Goal: Complete application form

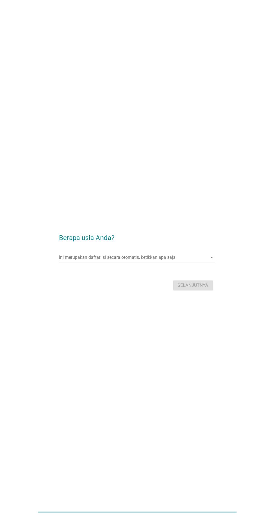
click at [122, 262] on input "Ini merupakan daftar isi secara otomatis, ketikkan apa saja" at bounding box center [133, 257] width 148 height 9
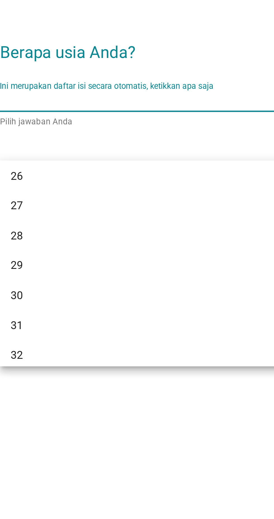
scroll to position [100, 0]
click at [74, 299] on div "27" at bounding box center [131, 299] width 135 height 7
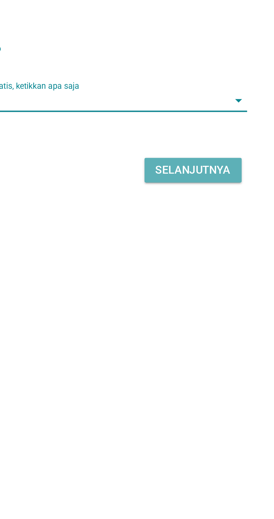
click at [185, 289] on div "Selanjutnya" at bounding box center [193, 285] width 31 height 7
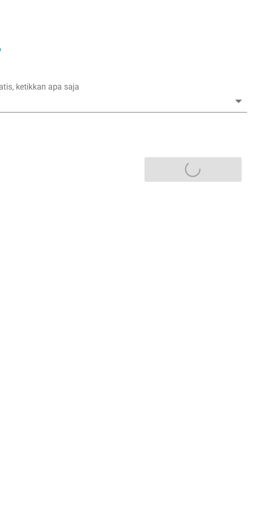
scroll to position [0, 0]
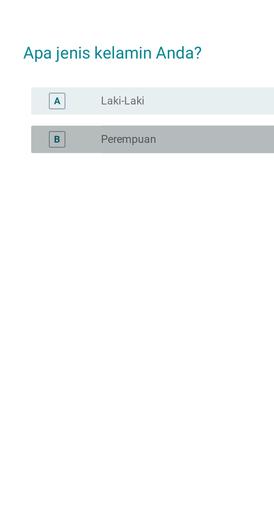
click at [118, 266] on div "radio_button_unchecked Perempuan" at bounding box center [148, 263] width 115 height 6
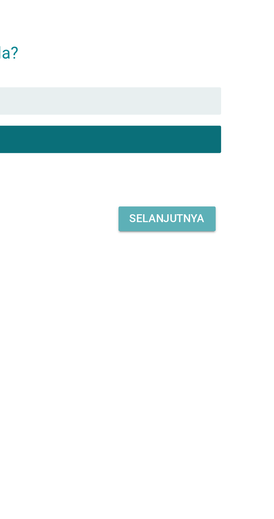
click at [194, 299] on div "Selanjutnya" at bounding box center [193, 295] width 31 height 7
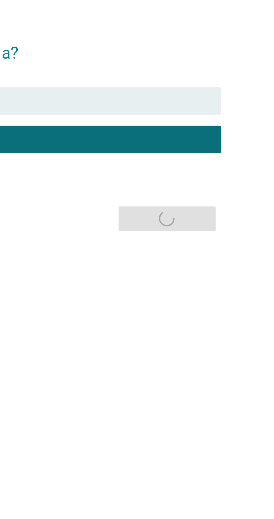
scroll to position [10, 0]
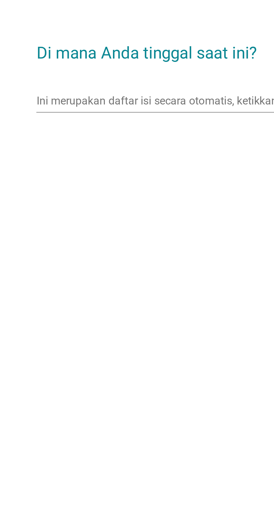
click at [108, 252] on input "Ini merupakan daftar isi secara otomatis, ketikkan apa saja" at bounding box center [133, 247] width 148 height 9
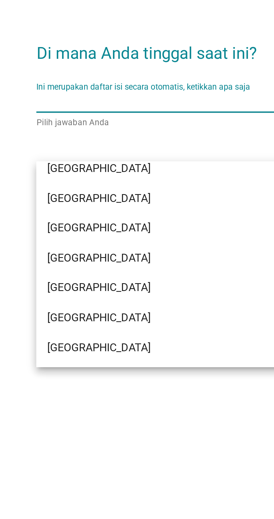
scroll to position [91, 0]
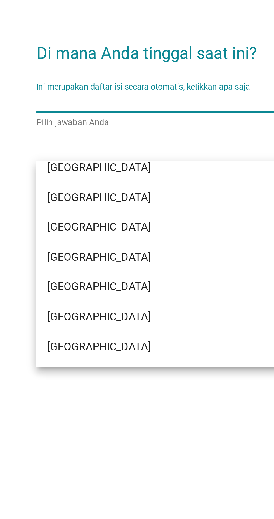
click at [82, 285] on div "[GEOGRAPHIC_DATA]" at bounding box center [131, 286] width 135 height 7
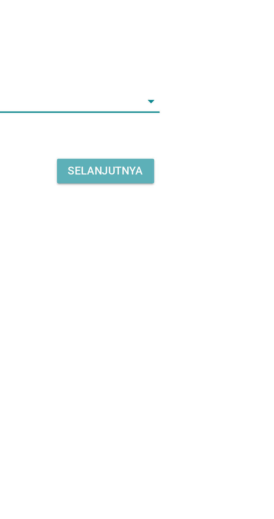
click at [200, 279] on div "Selanjutnya" at bounding box center [193, 275] width 31 height 7
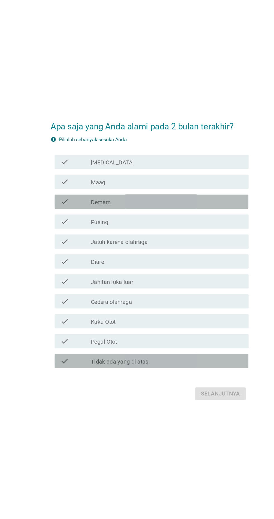
scroll to position [0, 0]
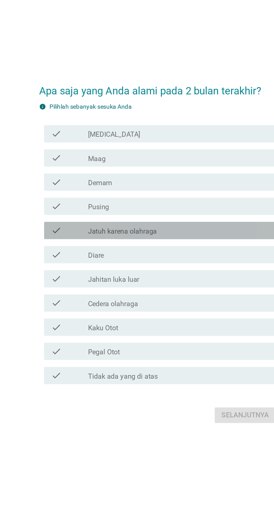
click at [141, 250] on div "check_box_outline_blank Jatuh karena olahraga" at bounding box center [151, 246] width 120 height 7
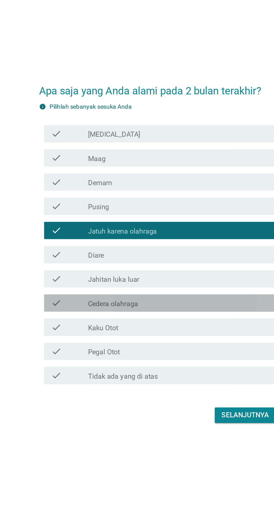
click at [169, 297] on div "check_box_outline_blank Cedera olahraga" at bounding box center [151, 293] width 120 height 7
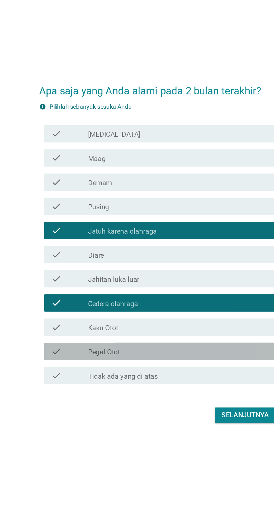
click at [134, 328] on div "check_box_outline_blank Pegal Otot" at bounding box center [151, 325] width 120 height 7
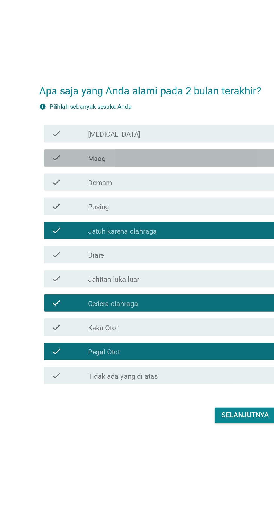
click at [150, 203] on div "check_box_outline_blank Maag" at bounding box center [151, 199] width 120 height 7
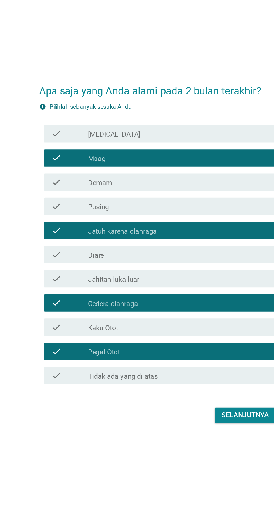
click at [149, 187] on div "check_box_outline_blank [MEDICAL_DATA]" at bounding box center [151, 184] width 120 height 7
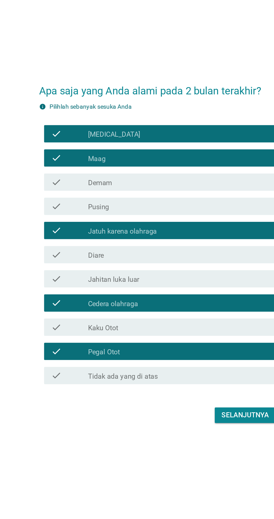
click at [149, 219] on div "check_box_outline_blank Demam" at bounding box center [151, 215] width 120 height 7
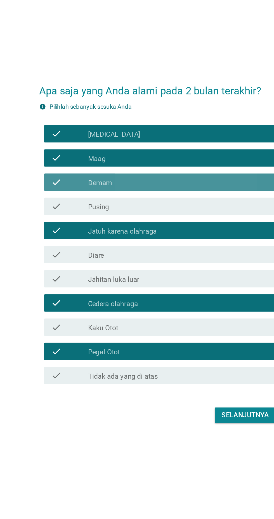
click at [149, 219] on div "check_box_outline_blank Demam" at bounding box center [151, 215] width 120 height 7
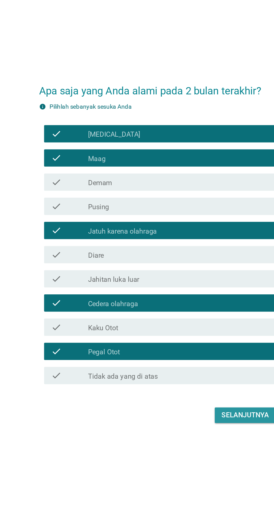
click at [186, 370] on div "Selanjutnya" at bounding box center [193, 366] width 31 height 7
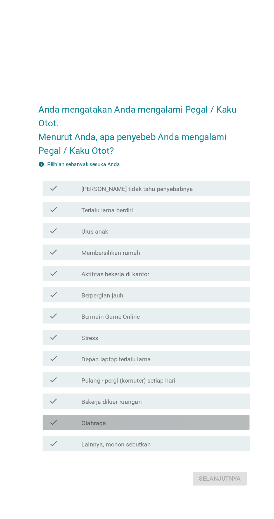
click at [145, 359] on div "check_box_outline_blank Olahraga" at bounding box center [151, 355] width 120 height 7
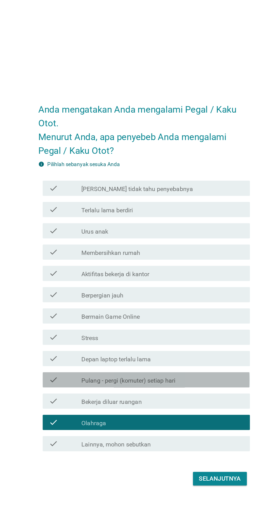
click at [177, 328] on div "check_box_outline_blank Pulang - pergi (komuter) setiap hari" at bounding box center [151, 324] width 120 height 7
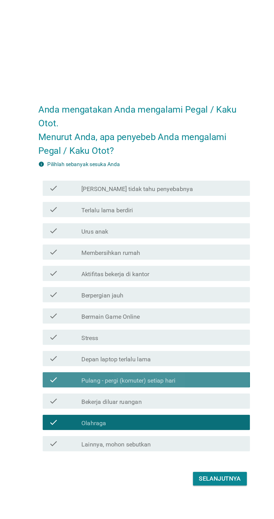
click at [175, 328] on div "check_box_outline_blank Pulang - pergi (komuter) setiap hari" at bounding box center [151, 324] width 120 height 7
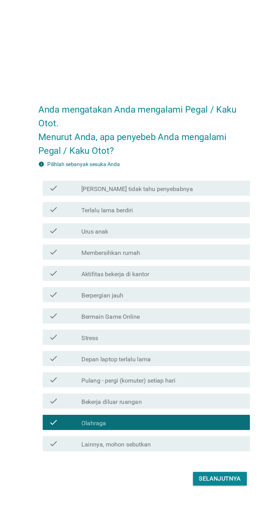
click at [183, 312] on div "check_box_outline_blank Depan laptop terlalu lama" at bounding box center [151, 308] width 120 height 7
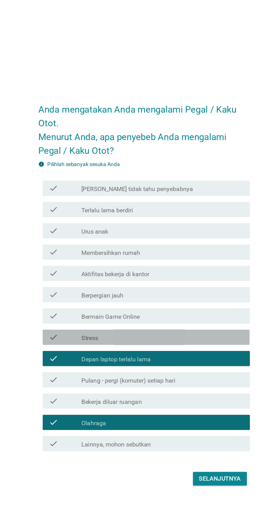
click at [186, 296] on div "check_box_outline_blank Stress" at bounding box center [151, 293] width 120 height 7
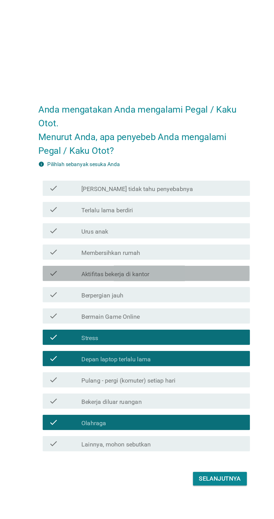
click at [187, 249] on div "check_box_outline_blank Aktifitas bekerja di kantor" at bounding box center [151, 246] width 120 height 7
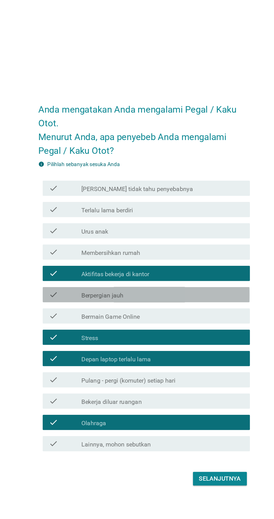
click at [92, 265] on label "Berpergian jauh" at bounding box center [106, 263] width 31 height 6
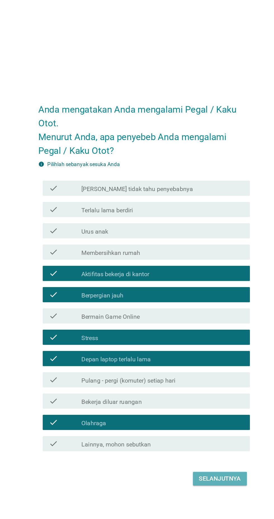
click at [187, 401] on div "Selanjutnya" at bounding box center [193, 397] width 31 height 7
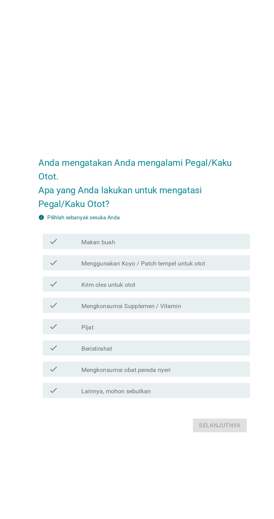
scroll to position [14, 0]
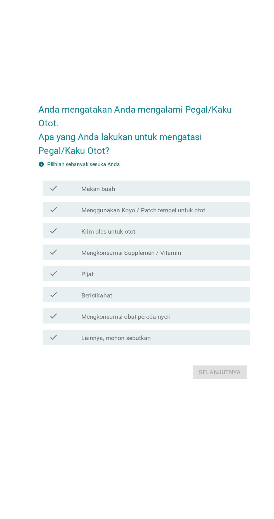
click at [181, 228] on label "Menggunakan Koyo / Patch tempel untuk otot" at bounding box center [136, 225] width 91 height 6
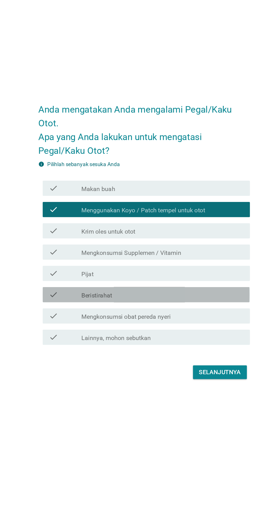
click at [178, 291] on div "check_box_outline_blank Beristirahat" at bounding box center [151, 287] width 120 height 7
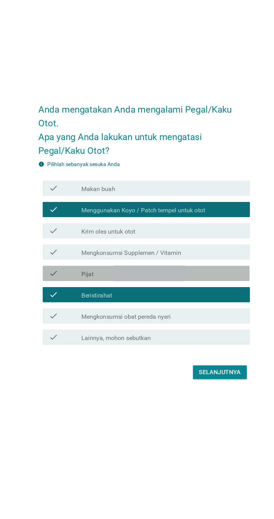
click at [178, 275] on div "check_box_outline_blank Pijat" at bounding box center [151, 271] width 120 height 7
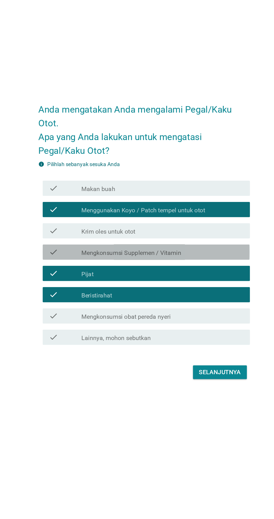
click at [184, 261] on div "check check_box_outline_blank Mengkonsumsi Supplemen / Vitamin" at bounding box center [138, 255] width 153 height 11
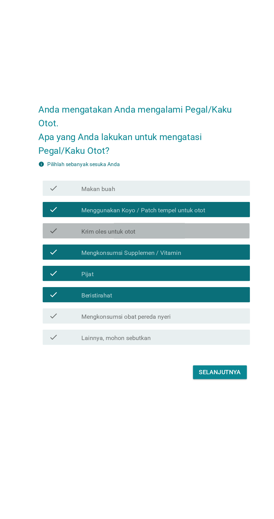
click at [164, 244] on div "check_box_outline_blank Krim oles untuk otot" at bounding box center [151, 240] width 120 height 7
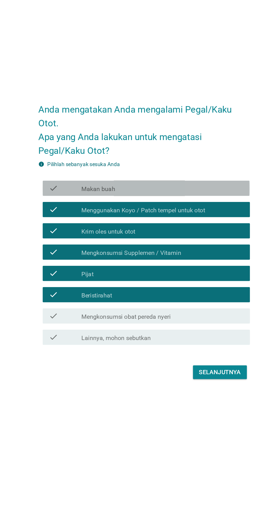
click at [168, 214] on div "check check_box_outline_blank Makan buah" at bounding box center [138, 208] width 153 height 11
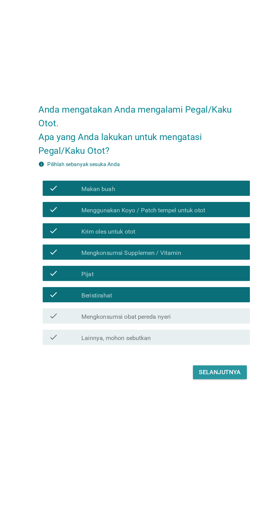
click at [188, 348] on div "Selanjutnya" at bounding box center [193, 344] width 31 height 7
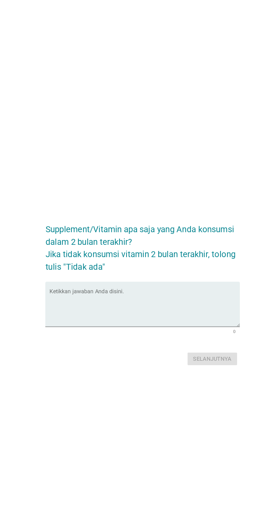
scroll to position [13, 0]
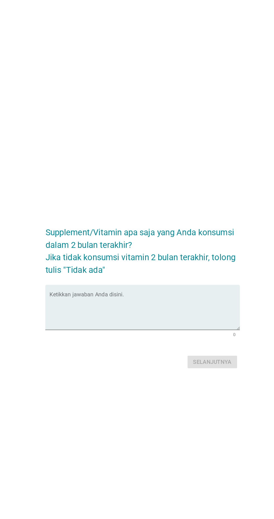
click at [100, 269] on textarea "Ketikkan jawaban Anda disini." at bounding box center [138, 259] width 153 height 29
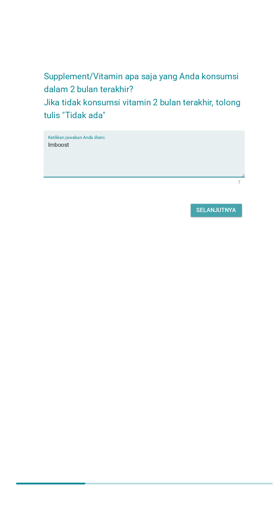
type textarea "Imboost"
click at [195, 303] on div "Selanjutnya" at bounding box center [193, 300] width 31 height 7
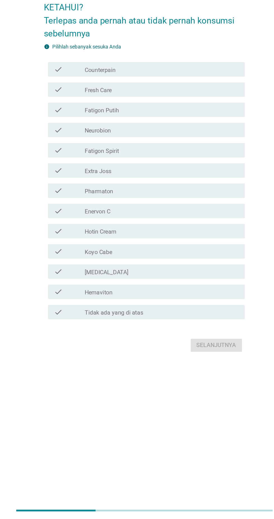
scroll to position [0, 0]
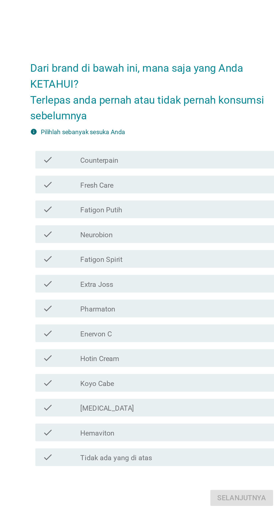
click at [133, 189] on div "check check_box_outline_blank Counterpain" at bounding box center [138, 183] width 153 height 11
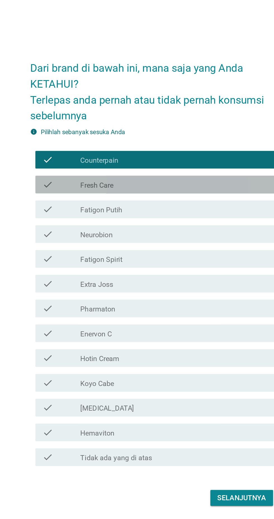
click at [134, 202] on div "check_box_outline_blank Fresh Care" at bounding box center [151, 199] width 120 height 7
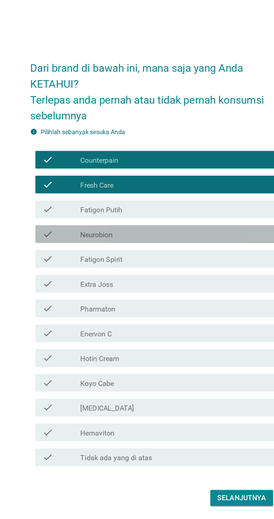
click at [162, 234] on div "check_box_outline_blank Neurobion" at bounding box center [151, 230] width 120 height 7
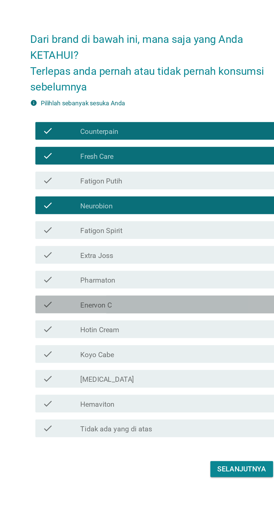
click at [144, 296] on div "check_box_outline_blank Enervon C" at bounding box center [151, 293] width 120 height 7
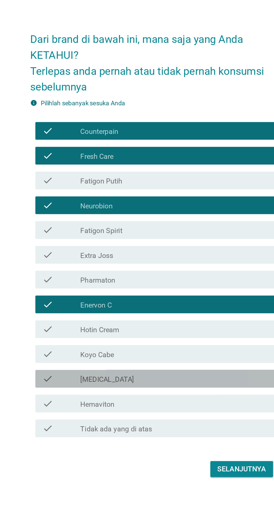
click at [135, 343] on div "check_box_outline_blank [MEDICAL_DATA]" at bounding box center [151, 340] width 120 height 7
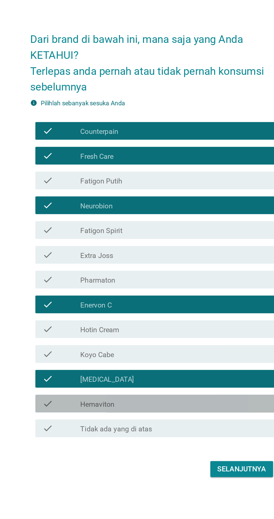
click at [124, 359] on div "check_box_outline_blank Hemaviton" at bounding box center [151, 355] width 120 height 7
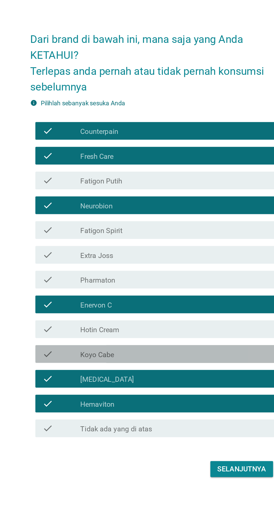
click at [136, 328] on div "check_box_outline_blank Koyo Cabe" at bounding box center [151, 324] width 120 height 7
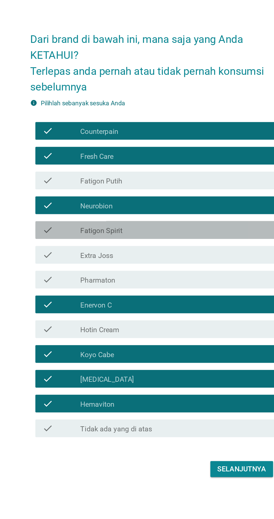
click at [168, 252] on div "check check_box_outline_blank Fatigon Spirit" at bounding box center [138, 245] width 153 height 11
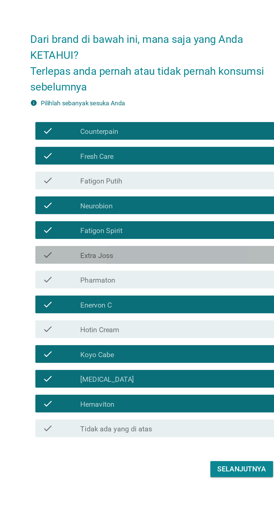
click at [163, 265] on div "check_box_outline_blank Extra Joss" at bounding box center [151, 261] width 120 height 7
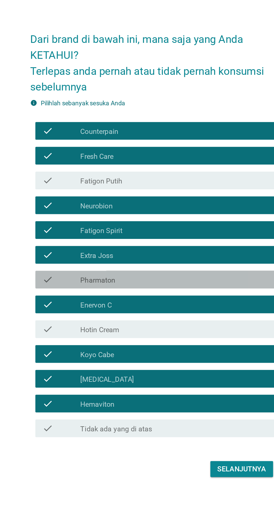
click at [151, 281] on div "check_box_outline_blank Pharmaton" at bounding box center [151, 277] width 120 height 7
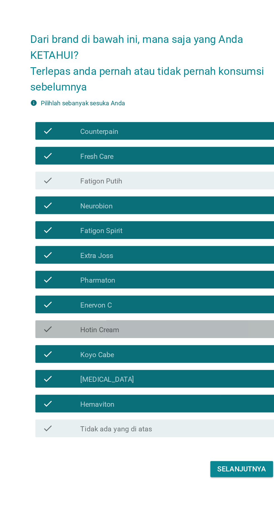
click at [137, 312] on div "check_box_outline_blank Hotin Cream" at bounding box center [151, 308] width 120 height 7
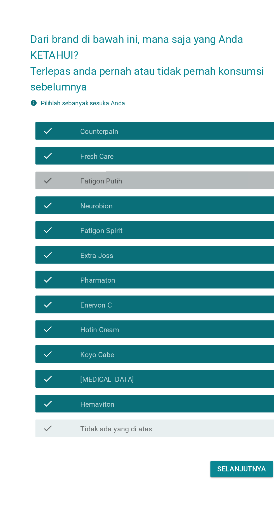
click at [180, 220] on div "check check_box_outline_blank Fatigon Putih" at bounding box center [138, 214] width 153 height 11
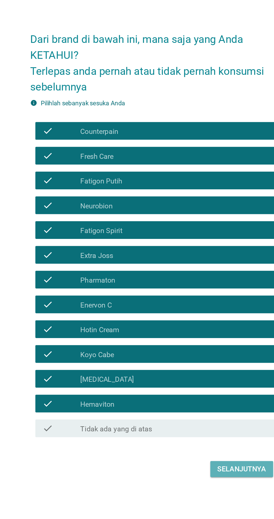
click at [191, 401] on div "Selanjutnya" at bounding box center [193, 397] width 31 height 7
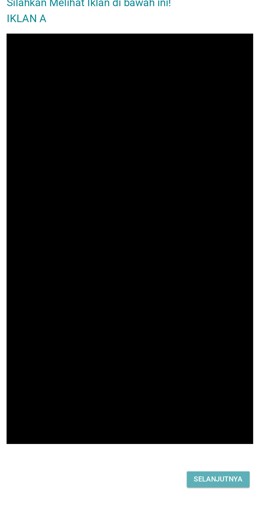
click at [192, 415] on div "Selanjutnya" at bounding box center [193, 412] width 31 height 7
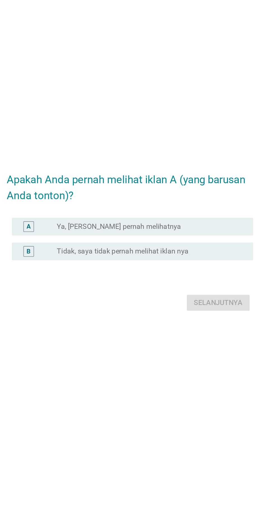
scroll to position [14, 0]
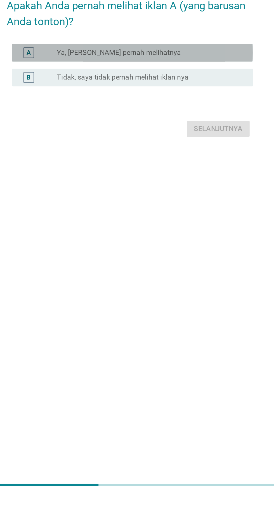
click at [166, 241] on div "radio_button_unchecked Ya, [PERSON_NAME] pernah melihatnya" at bounding box center [148, 239] width 115 height 6
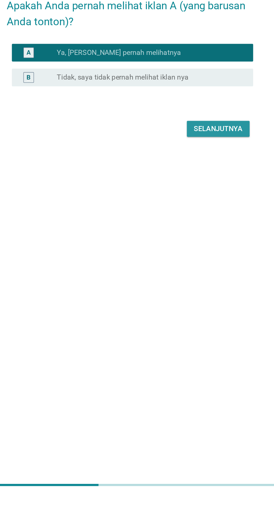
click at [193, 290] on div "Selanjutnya" at bounding box center [193, 286] width 31 height 7
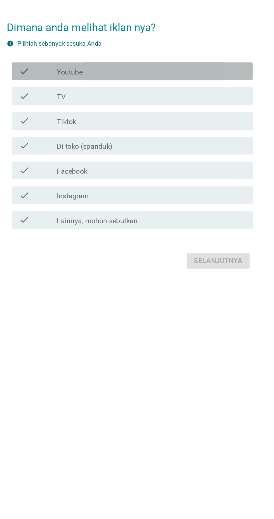
click at [150, 221] on div "check check_box_outline_blank Youtube" at bounding box center [138, 215] width 153 height 11
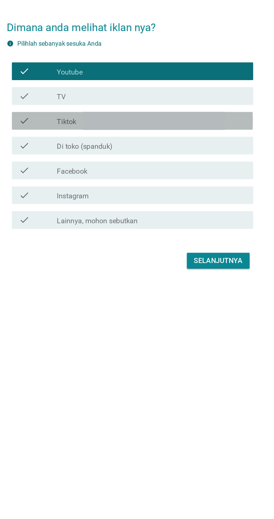
click at [144, 250] on div "check_box_outline_blank Tiktok" at bounding box center [151, 246] width 120 height 7
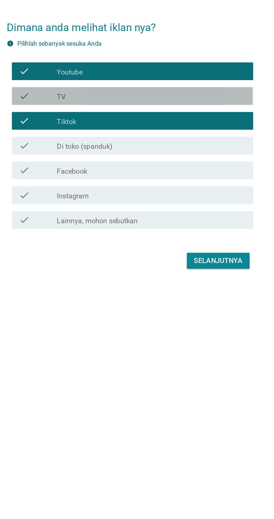
click at [152, 234] on div "check_box_outline_blank TV" at bounding box center [151, 231] width 120 height 7
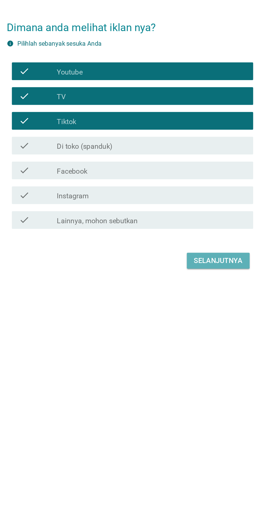
click at [189, 338] on div "Selanjutnya" at bounding box center [193, 335] width 31 height 7
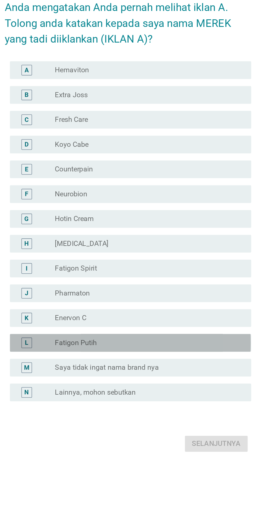
click at [128, 338] on div "radio_button_unchecked Fatigon Putih" at bounding box center [148, 336] width 115 height 6
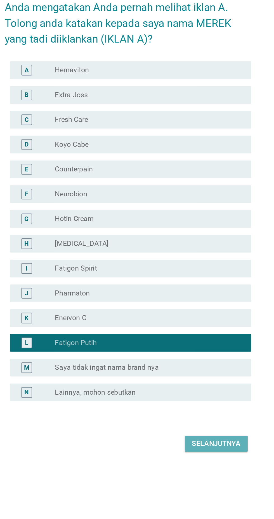
click at [191, 403] on div "Selanjutnya" at bounding box center [193, 399] width 31 height 7
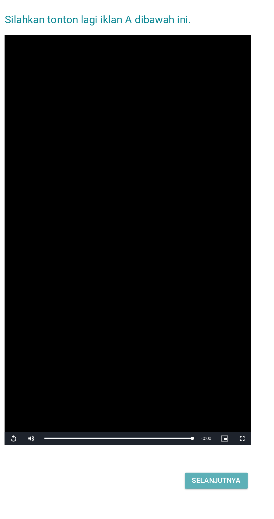
click at [187, 410] on div "Selanjutnya" at bounding box center [193, 407] width 31 height 7
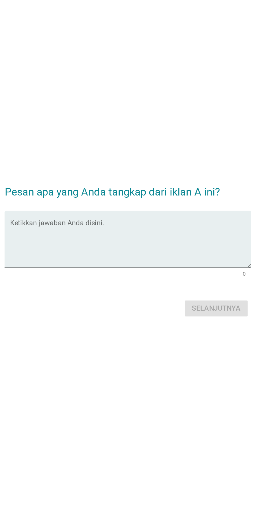
scroll to position [14, 0]
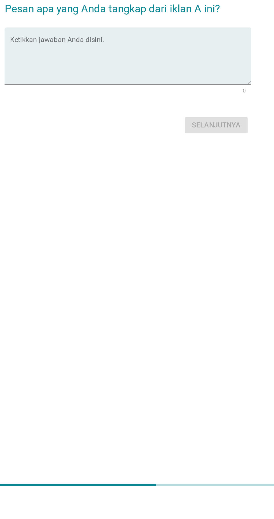
click at [104, 254] on textarea "Ketikkan jawaban Anda disini." at bounding box center [138, 243] width 153 height 29
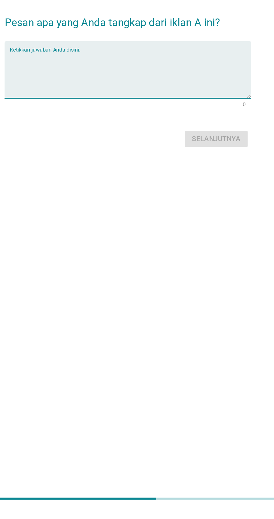
scroll to position [51, 0]
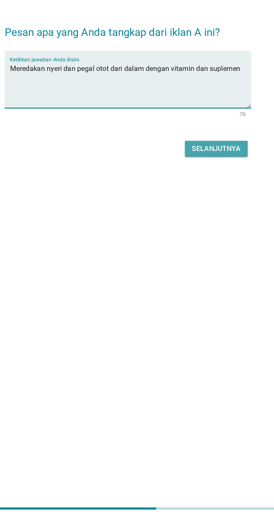
type textarea "Meredakan nyeri dan pegal otot dari dalam dengan vitamin dan suplemen"
click at [195, 279] on button "Selanjutnya" at bounding box center [193, 284] width 40 height 10
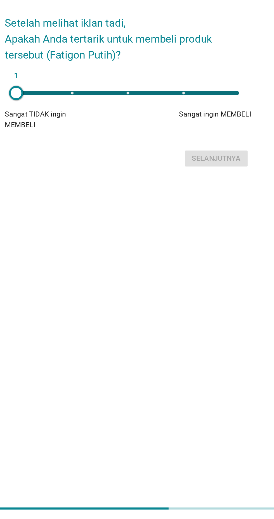
scroll to position [0, 0]
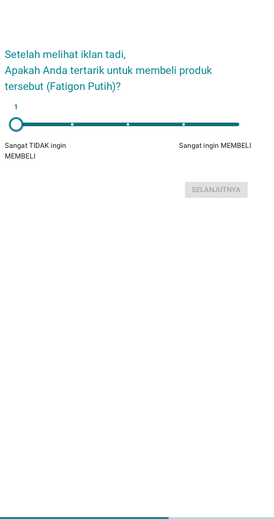
click at [176, 264] on div "1" at bounding box center [136, 263] width 141 height 2
type input "4"
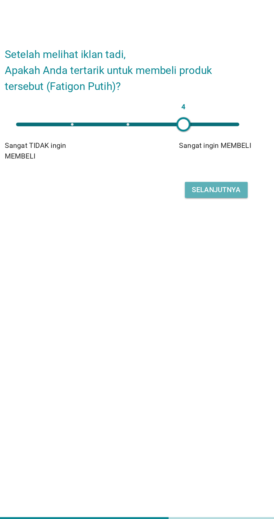
click at [195, 308] on div "Selanjutnya" at bounding box center [193, 304] width 31 height 7
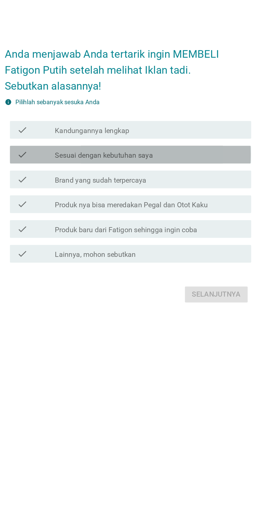
click at [198, 252] on div "check_box_outline_blank Sesuai dengan kebutuhan saya" at bounding box center [151, 249] width 120 height 7
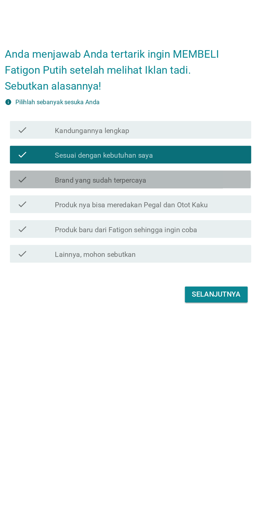
click at [203, 268] on div "check_box_outline_blank Brand yang sudah terpercaya" at bounding box center [151, 264] width 120 height 7
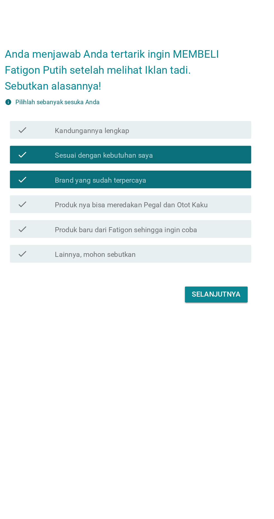
click at [202, 284] on div "check_box_outline_blank Produk nya bisa meredakan Pegal dan Otot Kaku" at bounding box center [151, 280] width 120 height 7
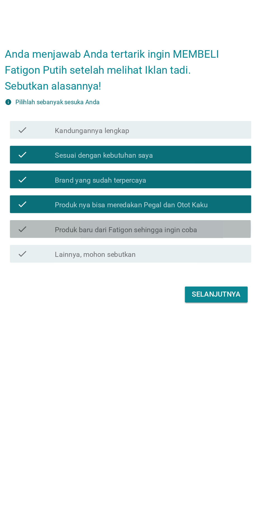
click at [192, 299] on div "check_box_outline_blank Produk baru dari Fatigon sehingga ingin coba" at bounding box center [151, 296] width 120 height 7
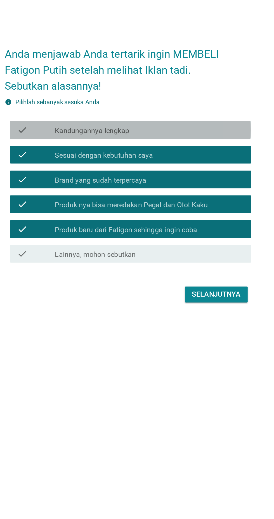
click at [202, 239] on div "check check_box_outline_blank Kandungannya lengkap" at bounding box center [138, 233] width 153 height 11
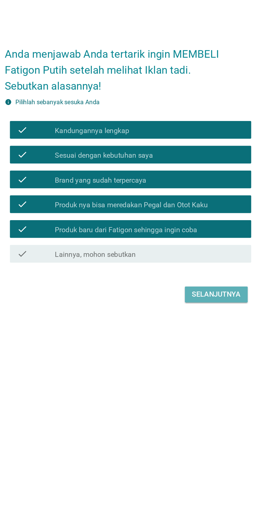
click at [190, 342] on button "Selanjutnya" at bounding box center [193, 337] width 40 height 10
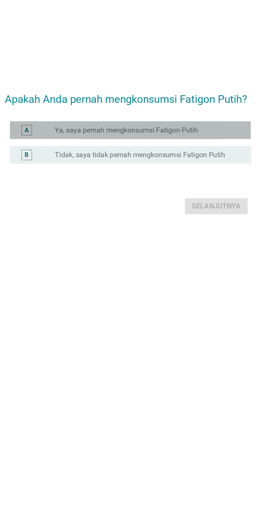
click at [198, 228] on div "A radio_button_unchecked Ya, saya pernah mengkonsumsi Fatigon Putih" at bounding box center [138, 233] width 153 height 11
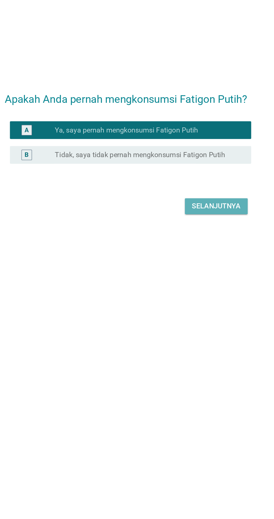
click at [200, 278] on div "Selanjutnya" at bounding box center [193, 281] width 31 height 7
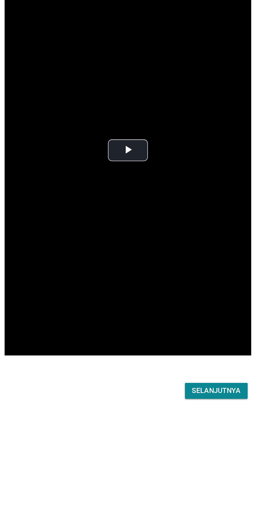
scroll to position [0, 0]
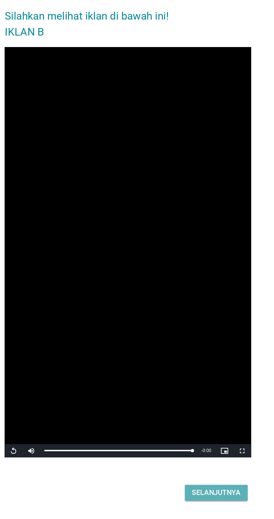
click at [182, 415] on div "Selanjutnya" at bounding box center [193, 412] width 31 height 7
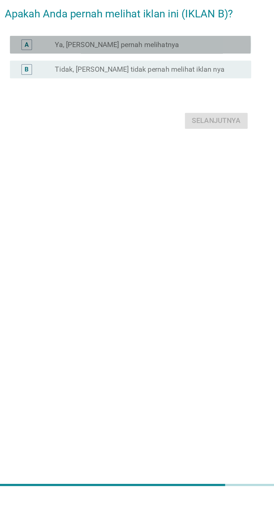
click at [157, 236] on label "Ya, [PERSON_NAME] pernah melihatnya" at bounding box center [130, 234] width 79 height 6
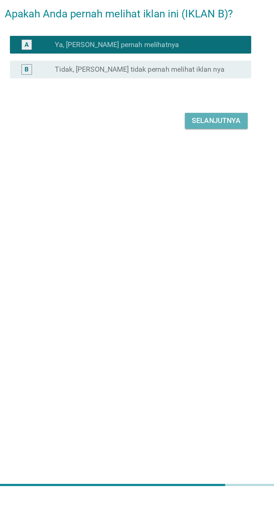
click at [195, 285] on div "Selanjutnya" at bounding box center [193, 281] width 31 height 7
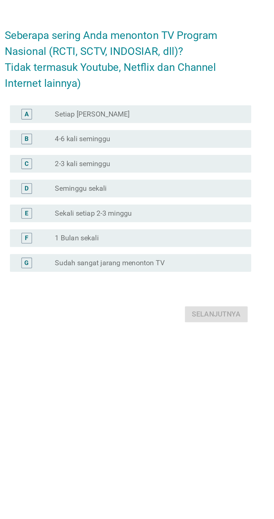
click at [159, 229] on div "A radio_button_unchecked Setiap Hari" at bounding box center [138, 223] width 153 height 11
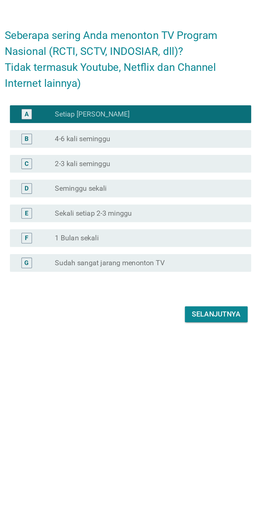
click at [173, 242] on div "radio_button_unchecked 4-6 kali seminggu" at bounding box center [148, 239] width 115 height 6
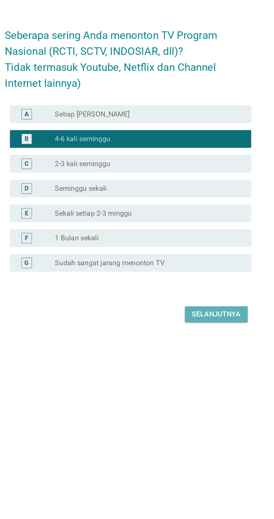
click at [191, 353] on div "Selanjutnya" at bounding box center [193, 349] width 31 height 7
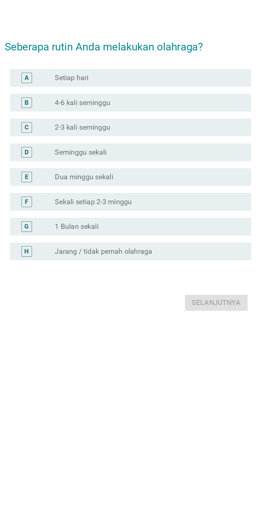
scroll to position [6, 0]
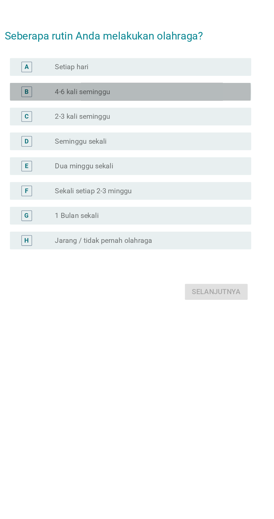
click at [156, 213] on div "radio_button_unchecked 4-6 kali seminggu" at bounding box center [148, 210] width 115 height 6
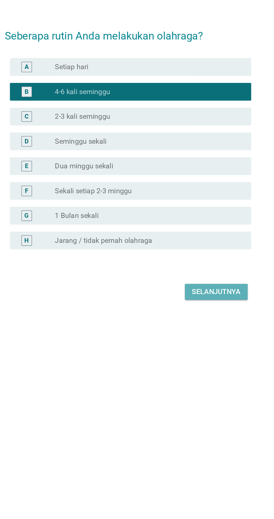
click at [187, 340] on div "Selanjutnya" at bounding box center [193, 336] width 31 height 7
